Goal: Information Seeking & Learning: Learn about a topic

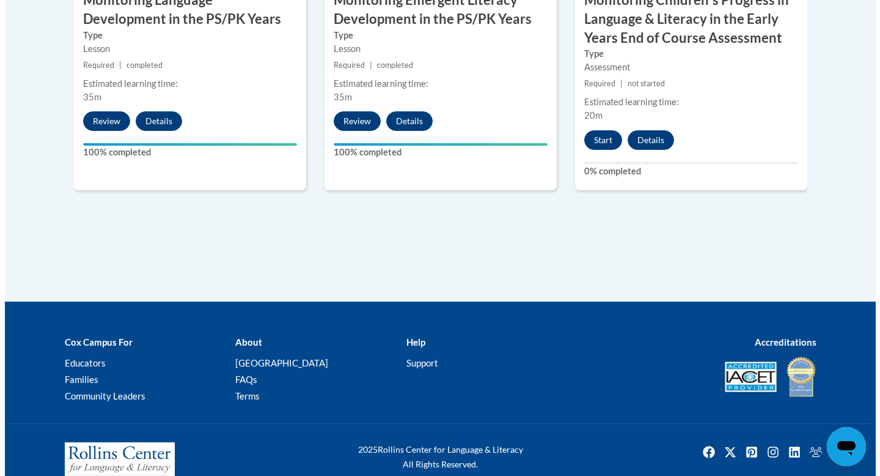
scroll to position [1323, 0]
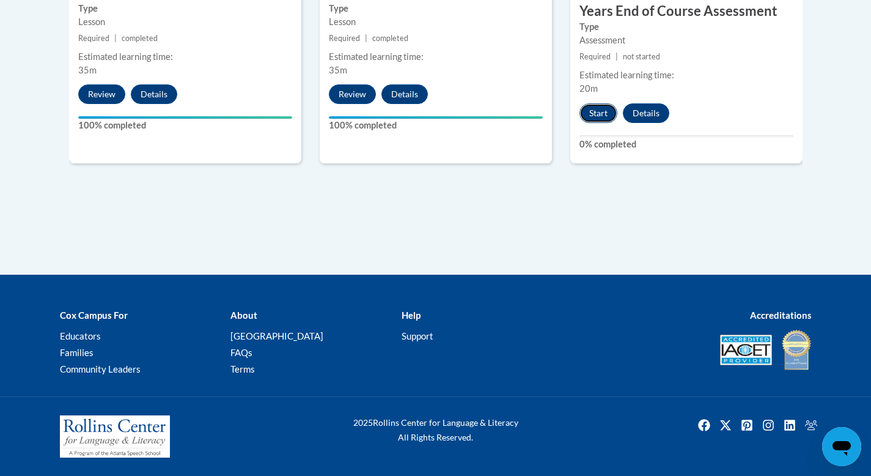
click at [597, 111] on button "Start" at bounding box center [598, 113] width 38 height 20
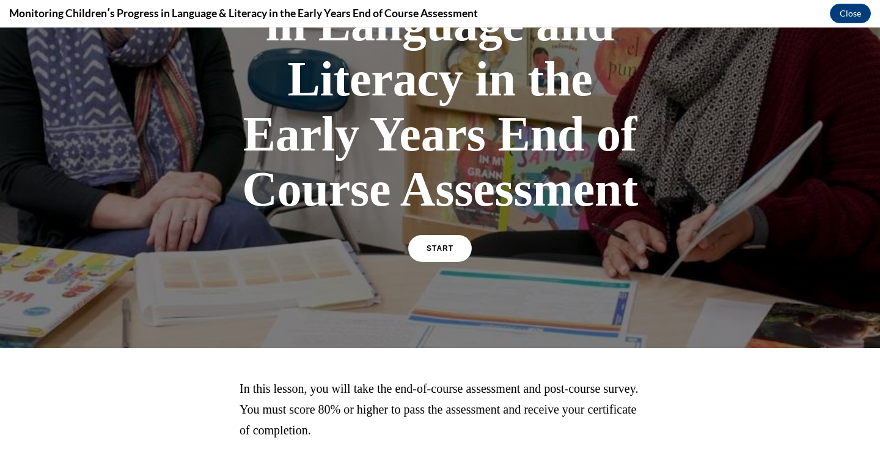
scroll to position [231, 0]
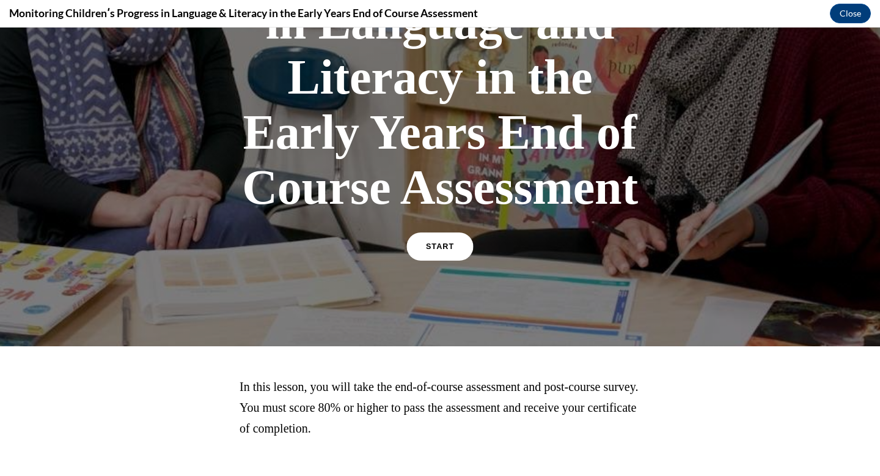
click at [465, 251] on div "START" at bounding box center [440, 251] width 64 height 37
click at [438, 248] on span "START" at bounding box center [440, 246] width 28 height 9
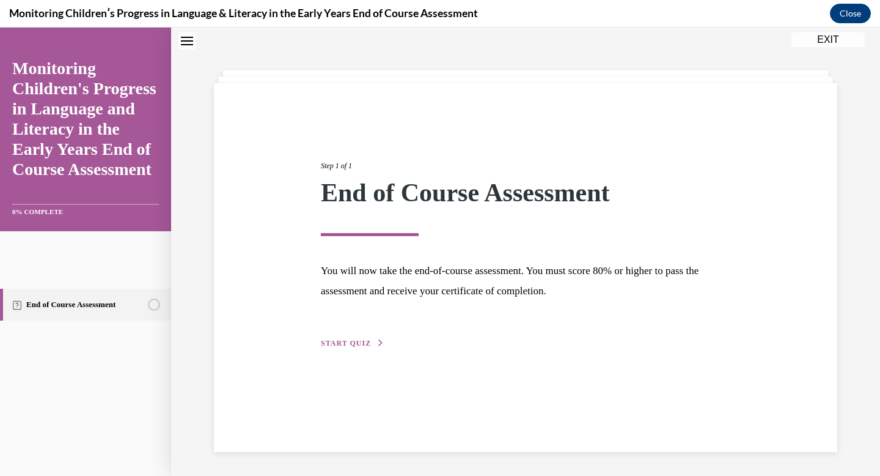
scroll to position [39, 0]
